Goal: Information Seeking & Learning: Learn about a topic

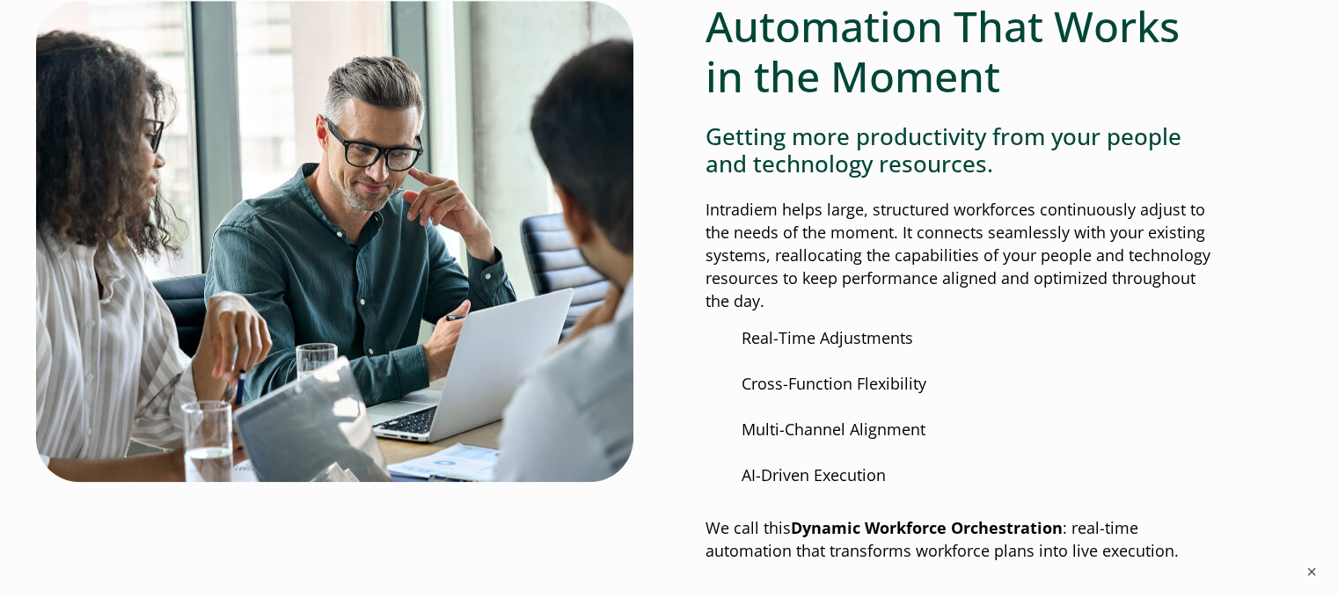
scroll to position [1408, 0]
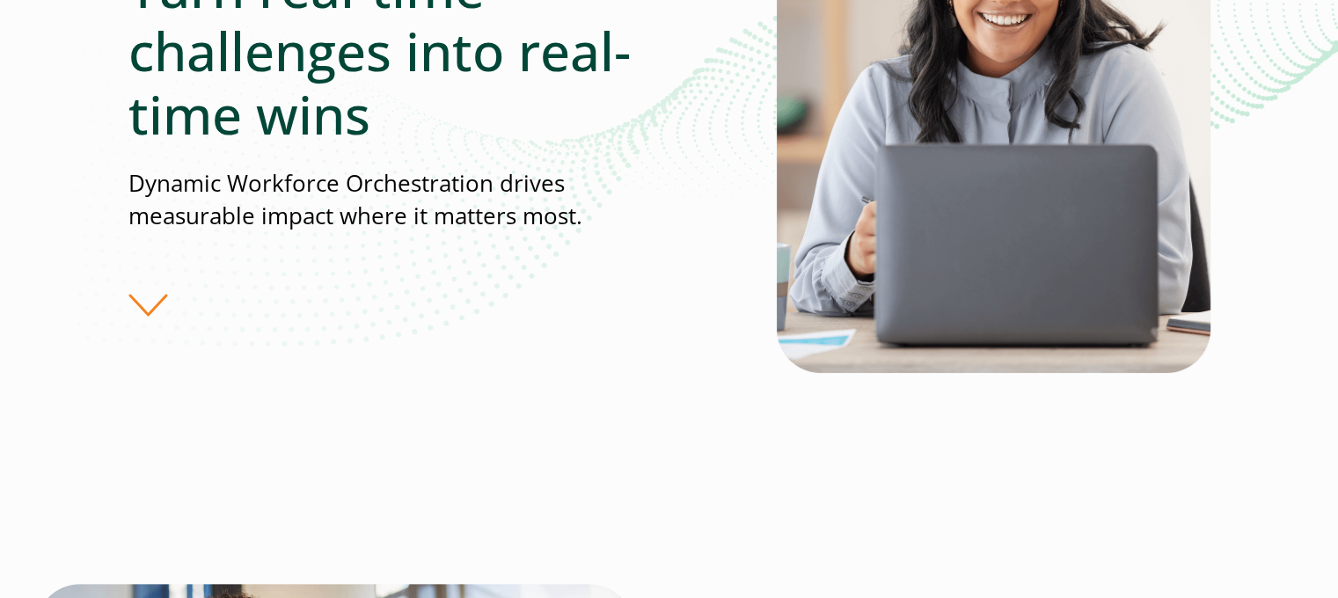
click at [134, 318] on div "Turn real-time challenges into real-time wins Dynamic Workforce Orchestration d…" at bounding box center [452, 137] width 648 height 362
click at [128, 318] on div "Turn real-time challenges into real-time wins Dynamic Workforce Orchestration d…" at bounding box center [452, 137] width 648 height 362
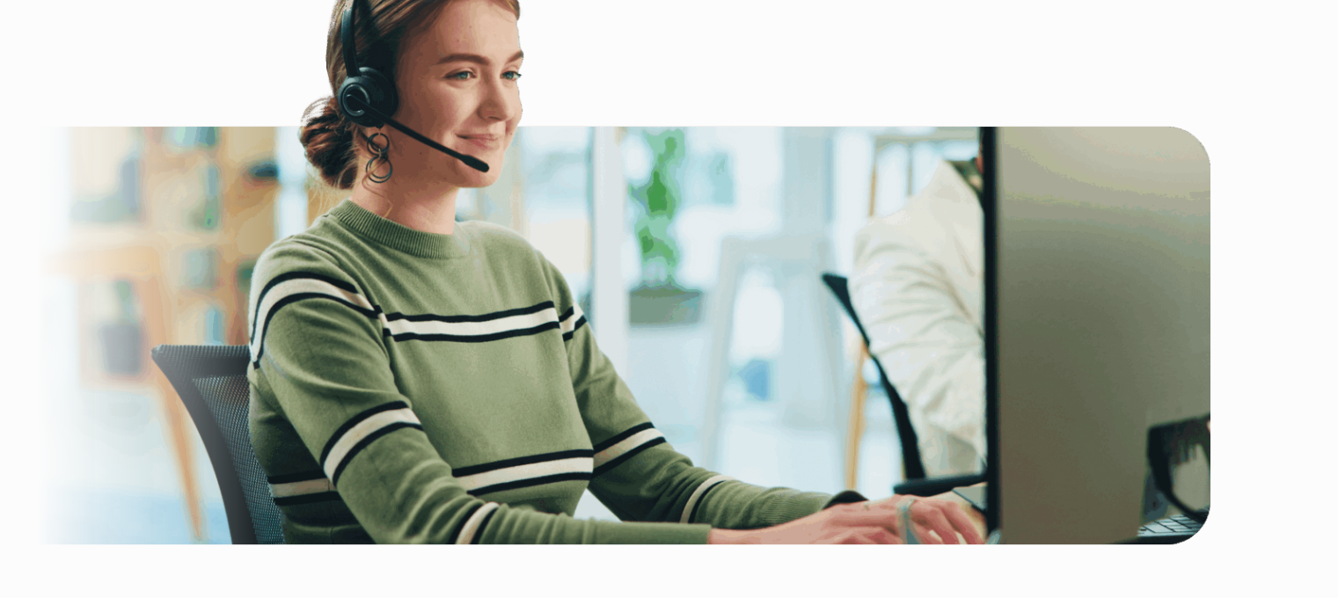
scroll to position [2376, 0]
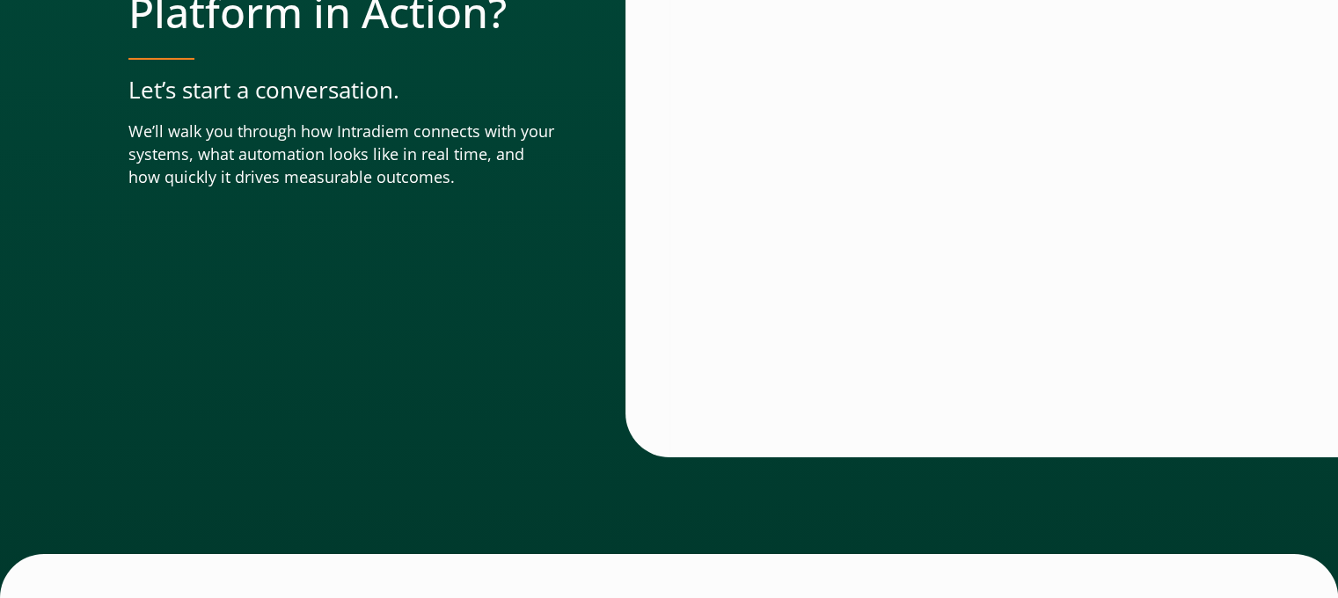
scroll to position [7772, 0]
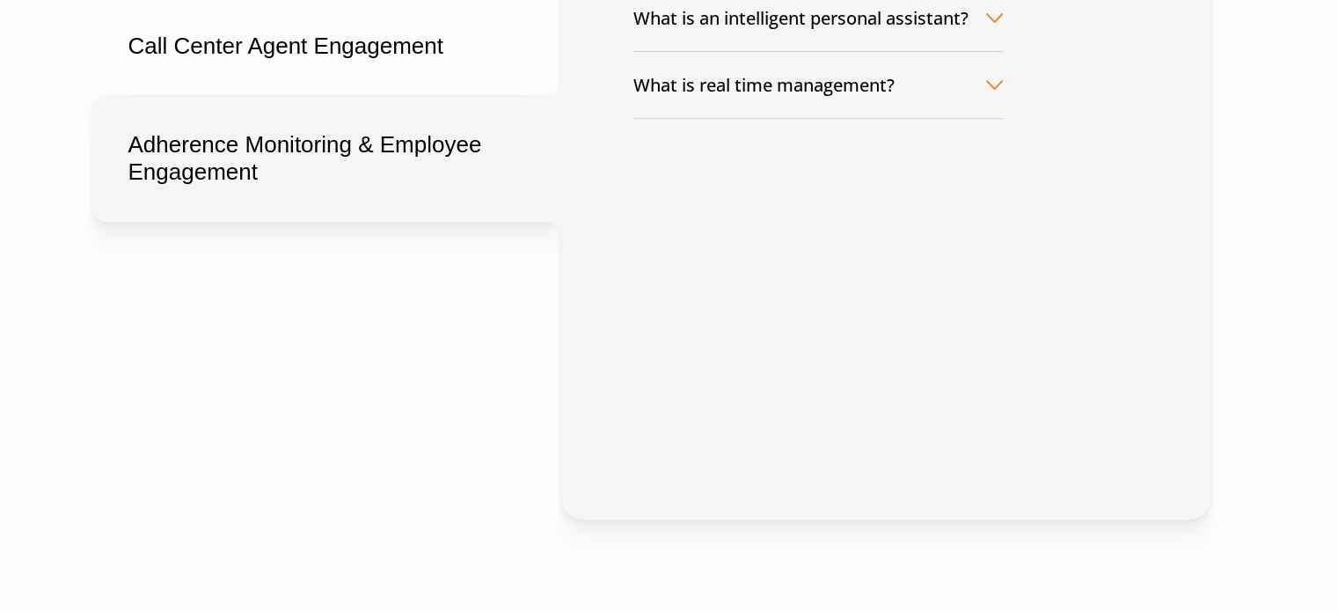
scroll to position [792, 0]
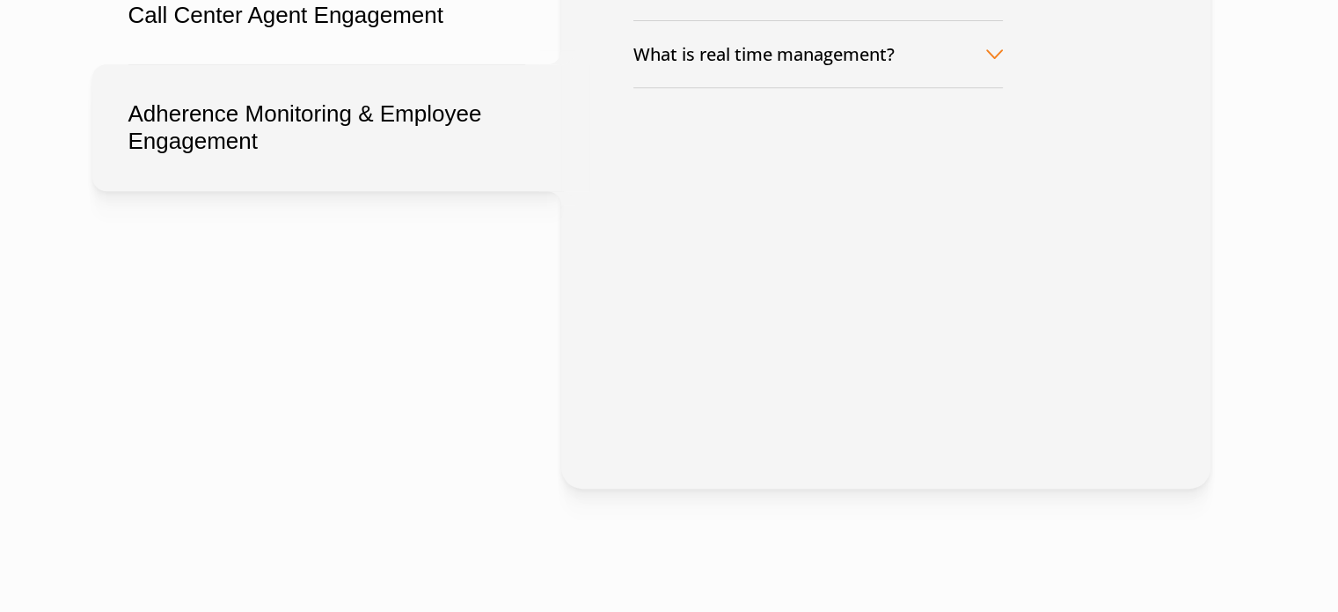
click at [398, 191] on button "Adherence Monitoring & Employee Engagement" at bounding box center [326, 127] width 469 height 127
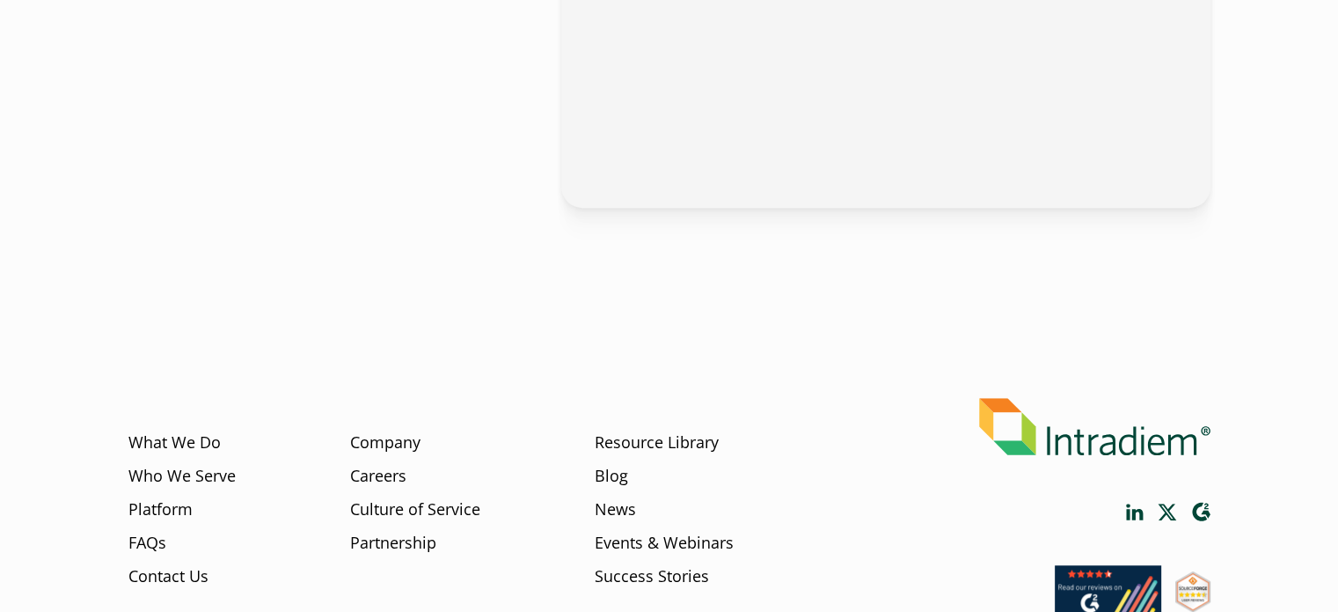
scroll to position [1232, 0]
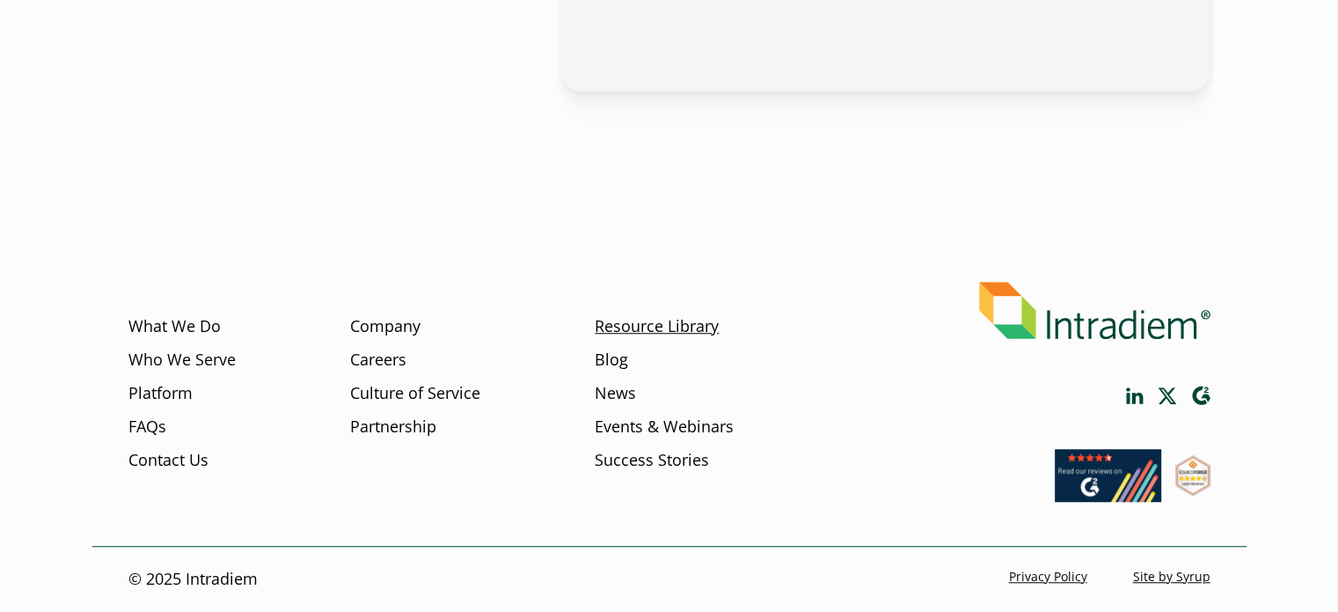
click at [596, 338] on link "Resource Library" at bounding box center [657, 326] width 124 height 23
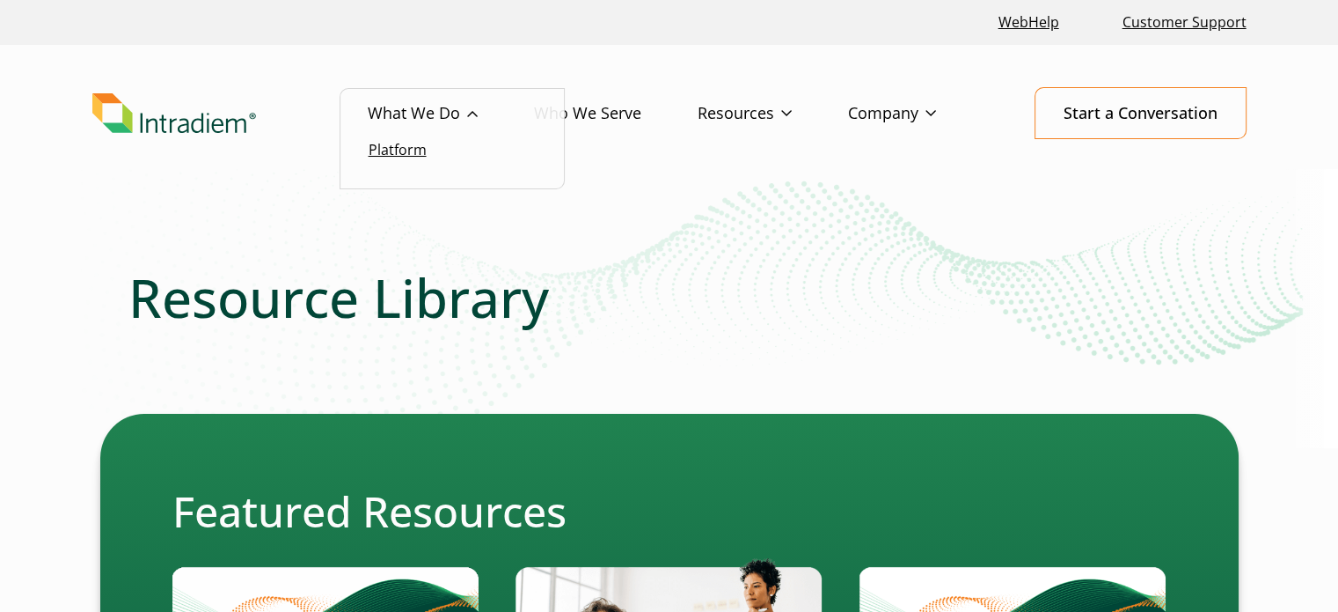
click at [369, 159] on link "Platform" at bounding box center [398, 149] width 58 height 19
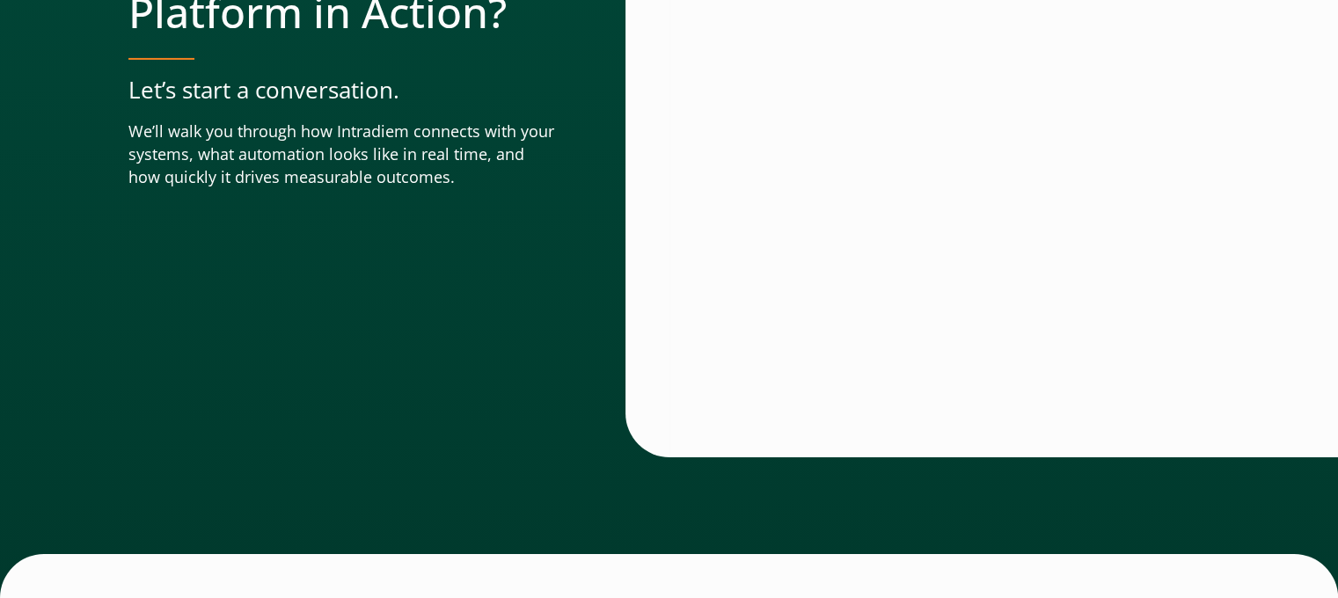
scroll to position [7772, 0]
